Goal: Task Accomplishment & Management: Use online tool/utility

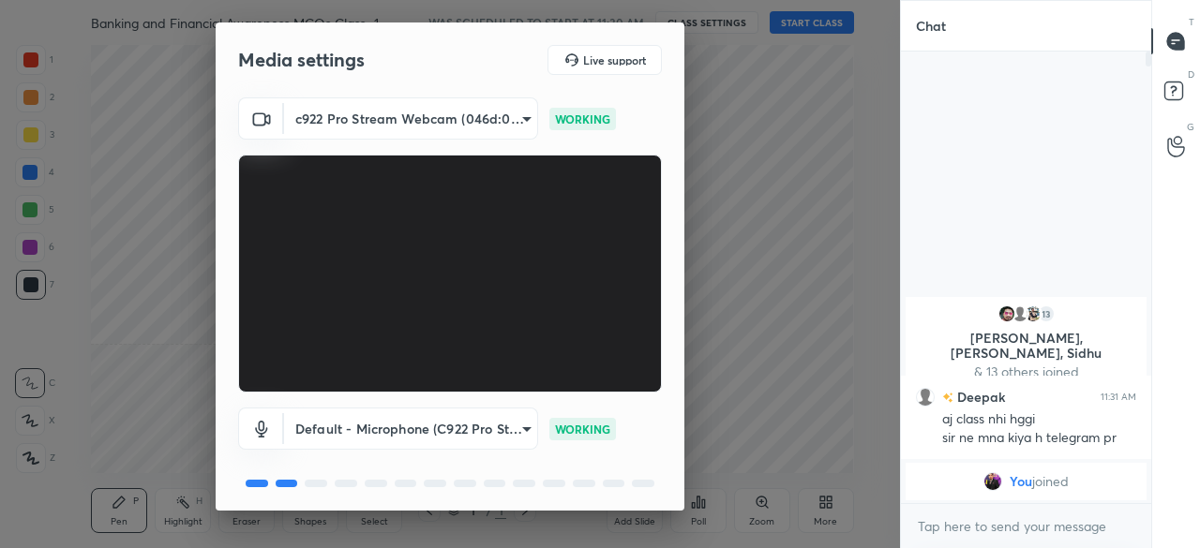
scroll to position [66, 0]
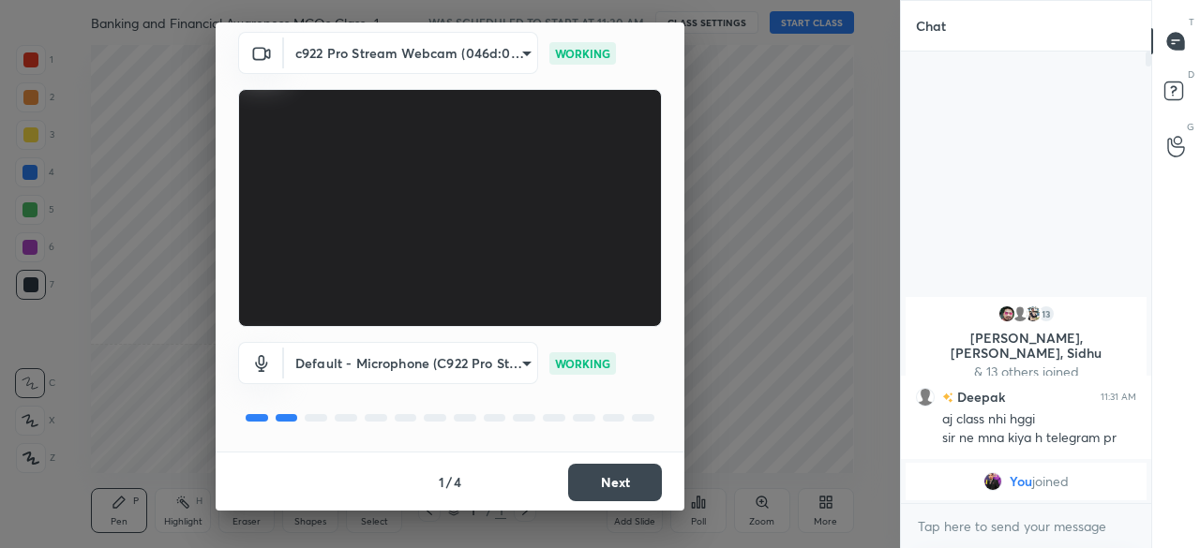
click at [626, 483] on button "Next" at bounding box center [615, 482] width 94 height 37
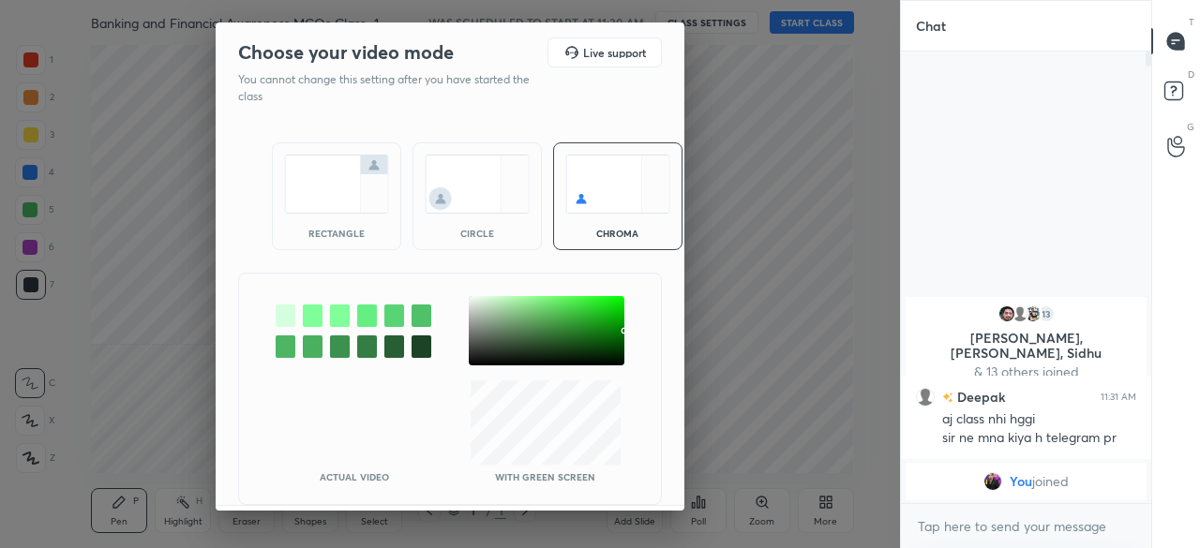
click at [317, 184] on img at bounding box center [336, 184] width 105 height 59
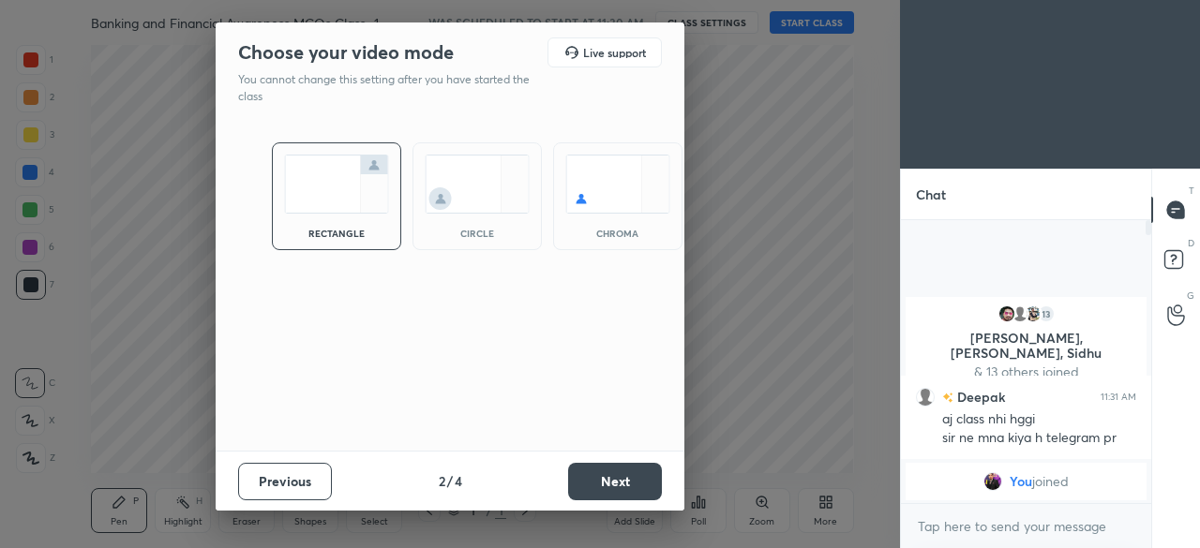
scroll to position [122, 245]
click at [614, 487] on button "Next" at bounding box center [615, 481] width 94 height 37
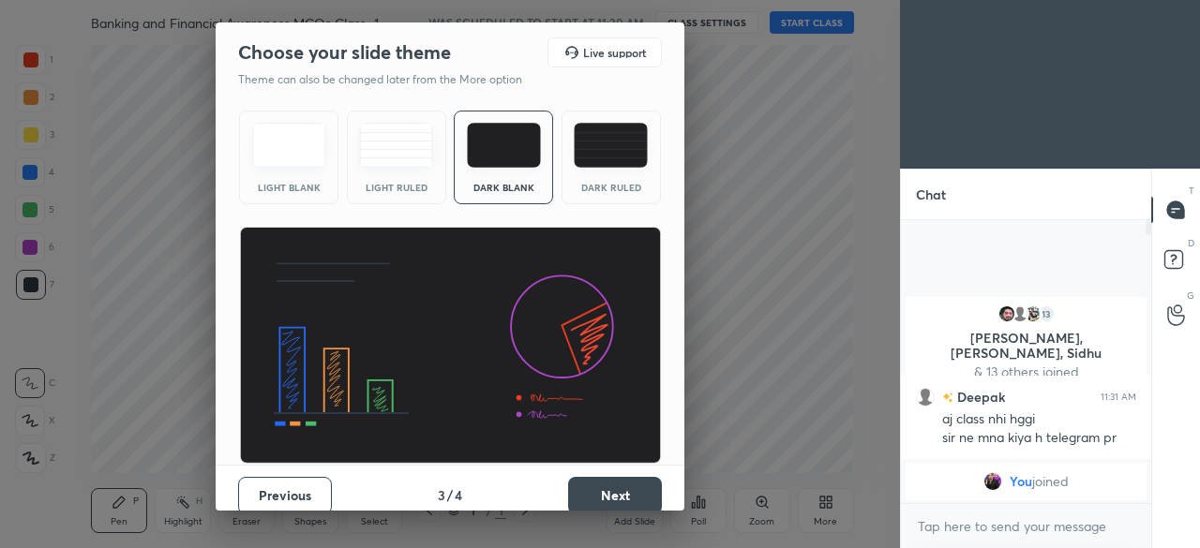
click at [614, 487] on button "Next" at bounding box center [615, 495] width 94 height 37
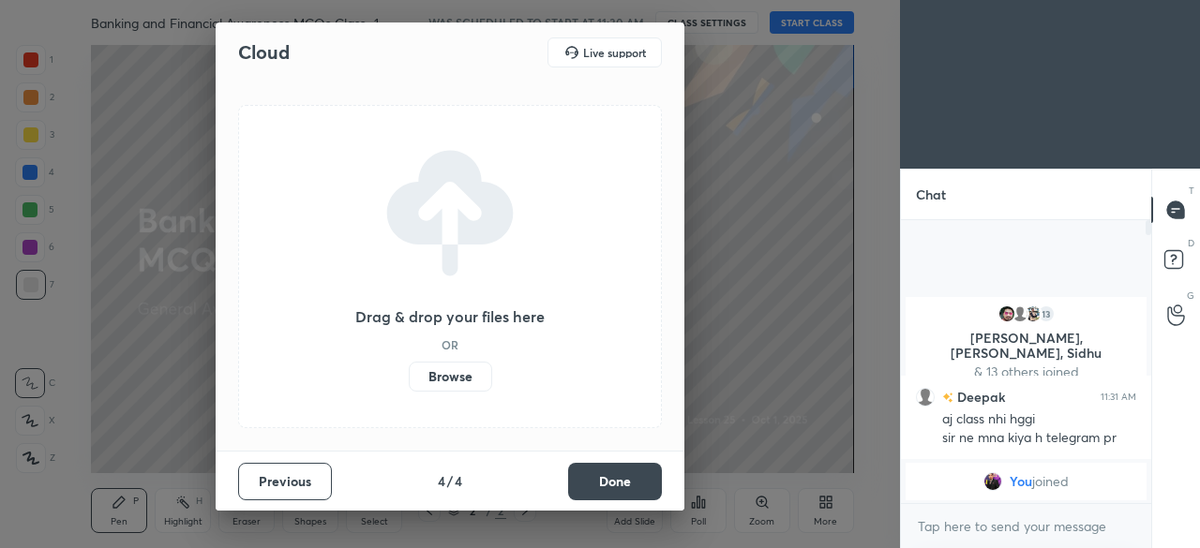
click at [614, 487] on button "Done" at bounding box center [615, 481] width 94 height 37
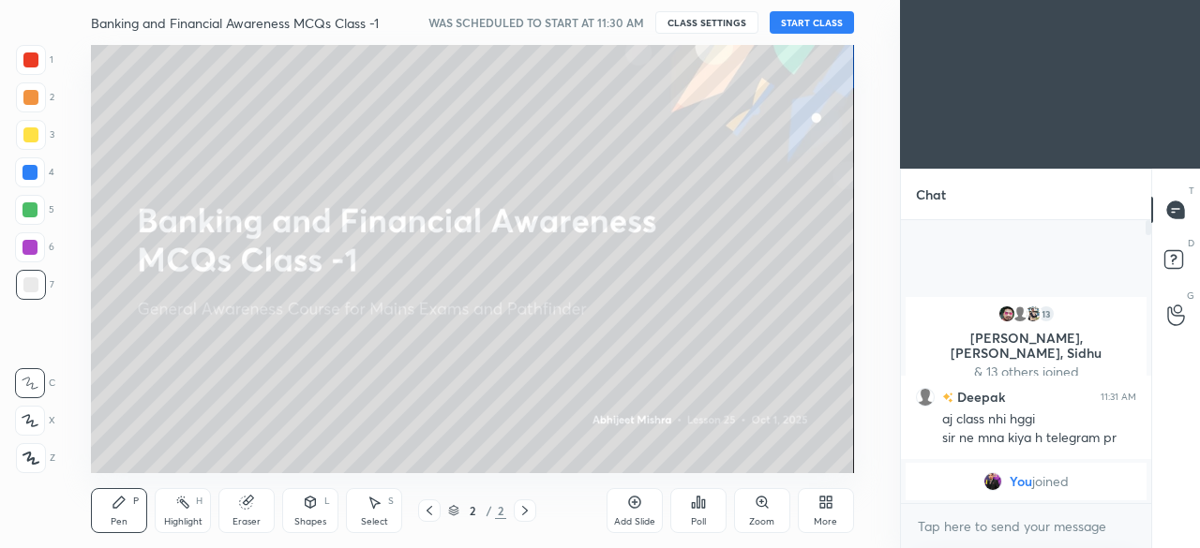
click at [789, 14] on button "START CLASS" at bounding box center [812, 22] width 84 height 22
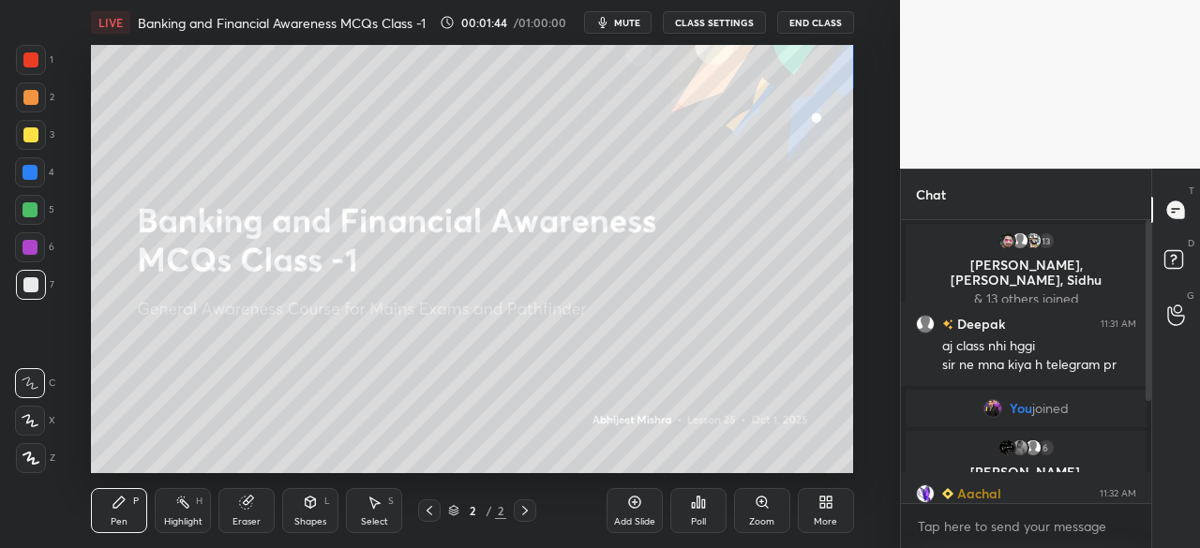
scroll to position [159, 0]
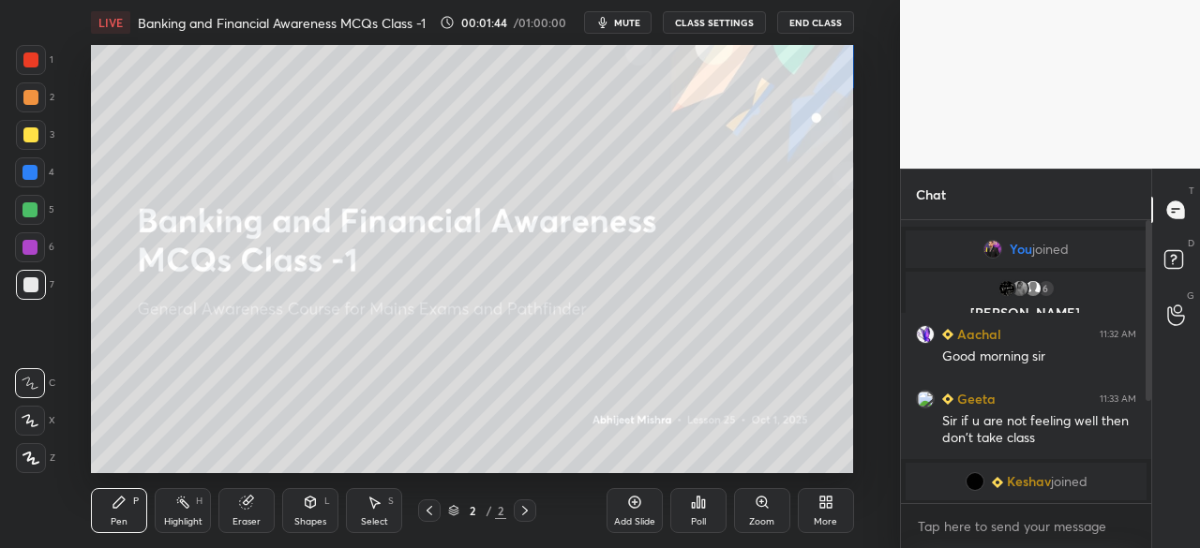
drag, startPoint x: 1149, startPoint y: 335, endPoint x: 1179, endPoint y: 542, distance: 209.3
click at [1179, 542] on div "Chat 13 [PERSON_NAME], [PERSON_NAME], [PERSON_NAME] & 13 others joined Deepak 1…" at bounding box center [1050, 359] width 300 height 380
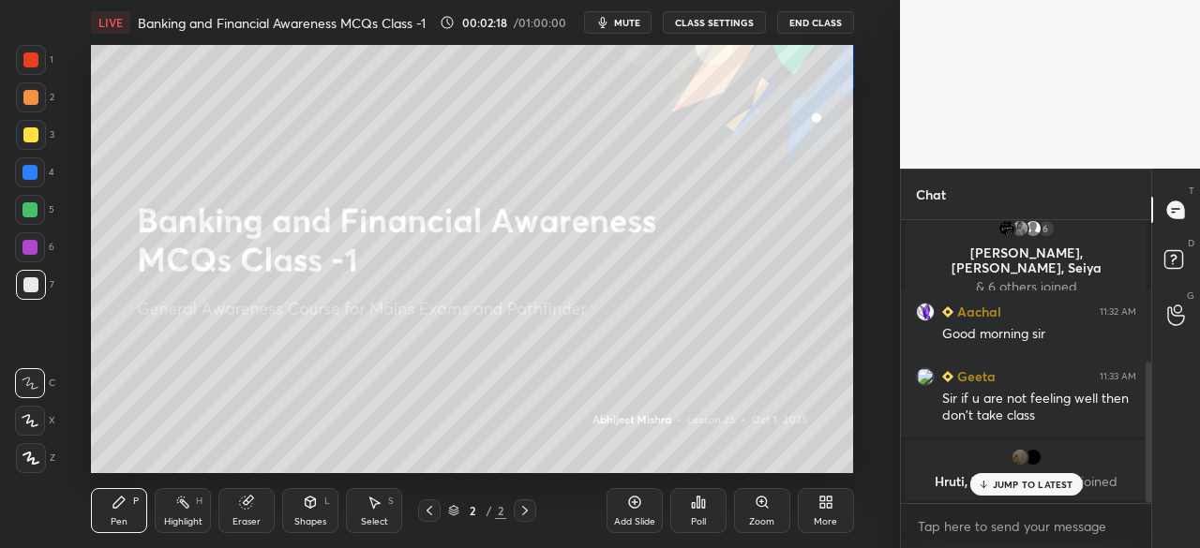
scroll to position [283, 0]
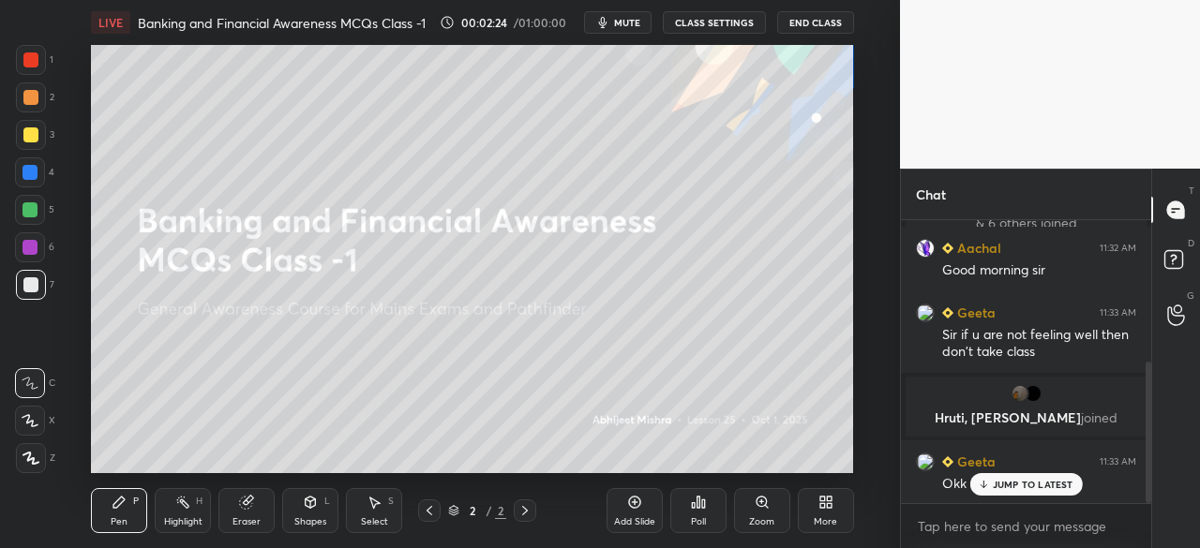
click at [822, 18] on button "End Class" at bounding box center [815, 22] width 77 height 22
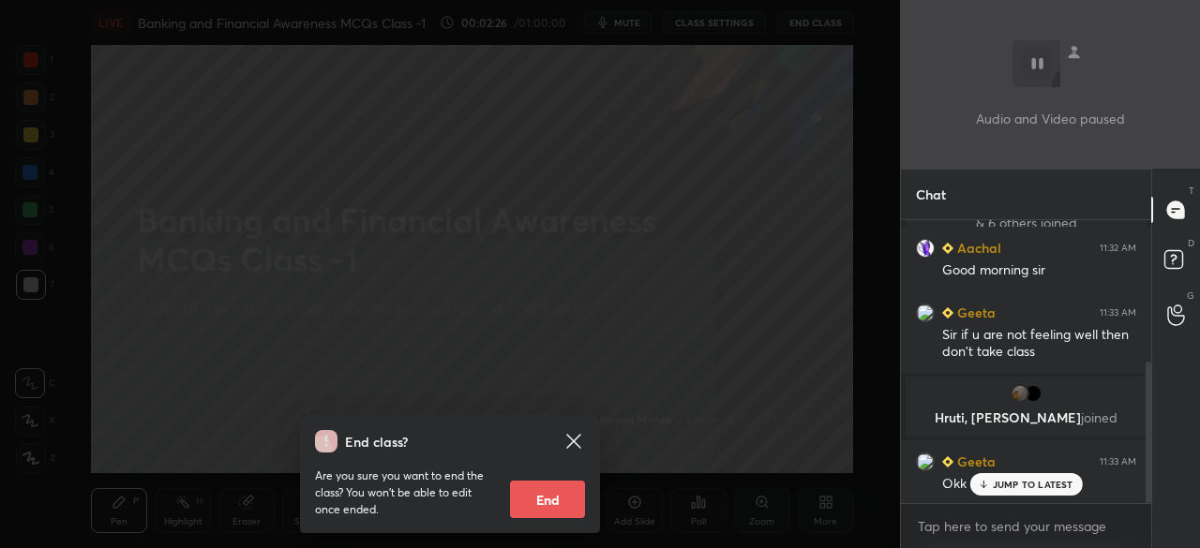
click at [562, 505] on button "End" at bounding box center [547, 499] width 75 height 37
type textarea "x"
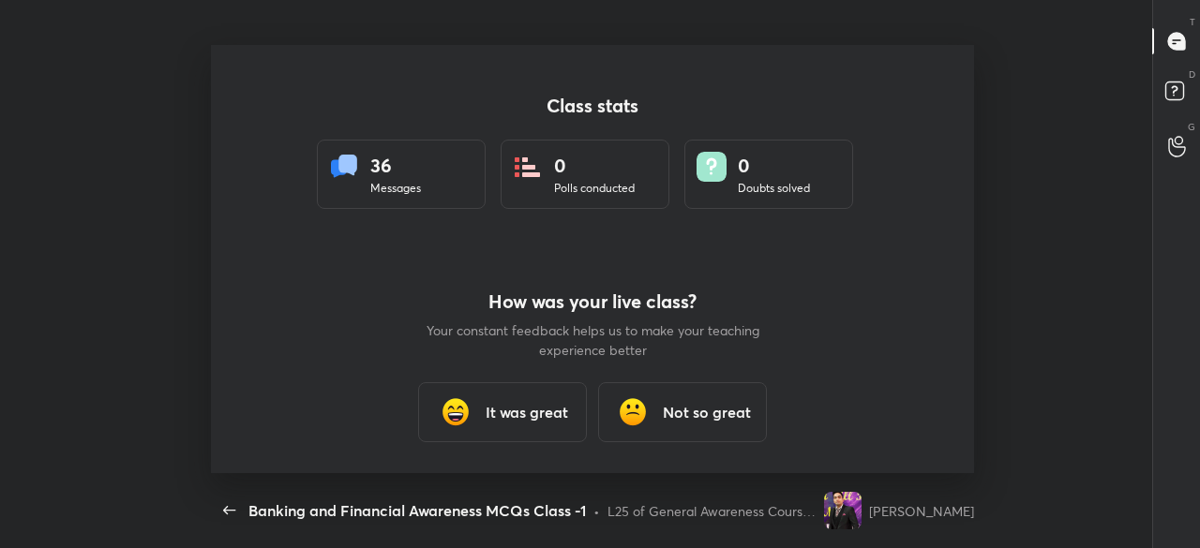
scroll to position [0, 0]
